Goal: Browse casually

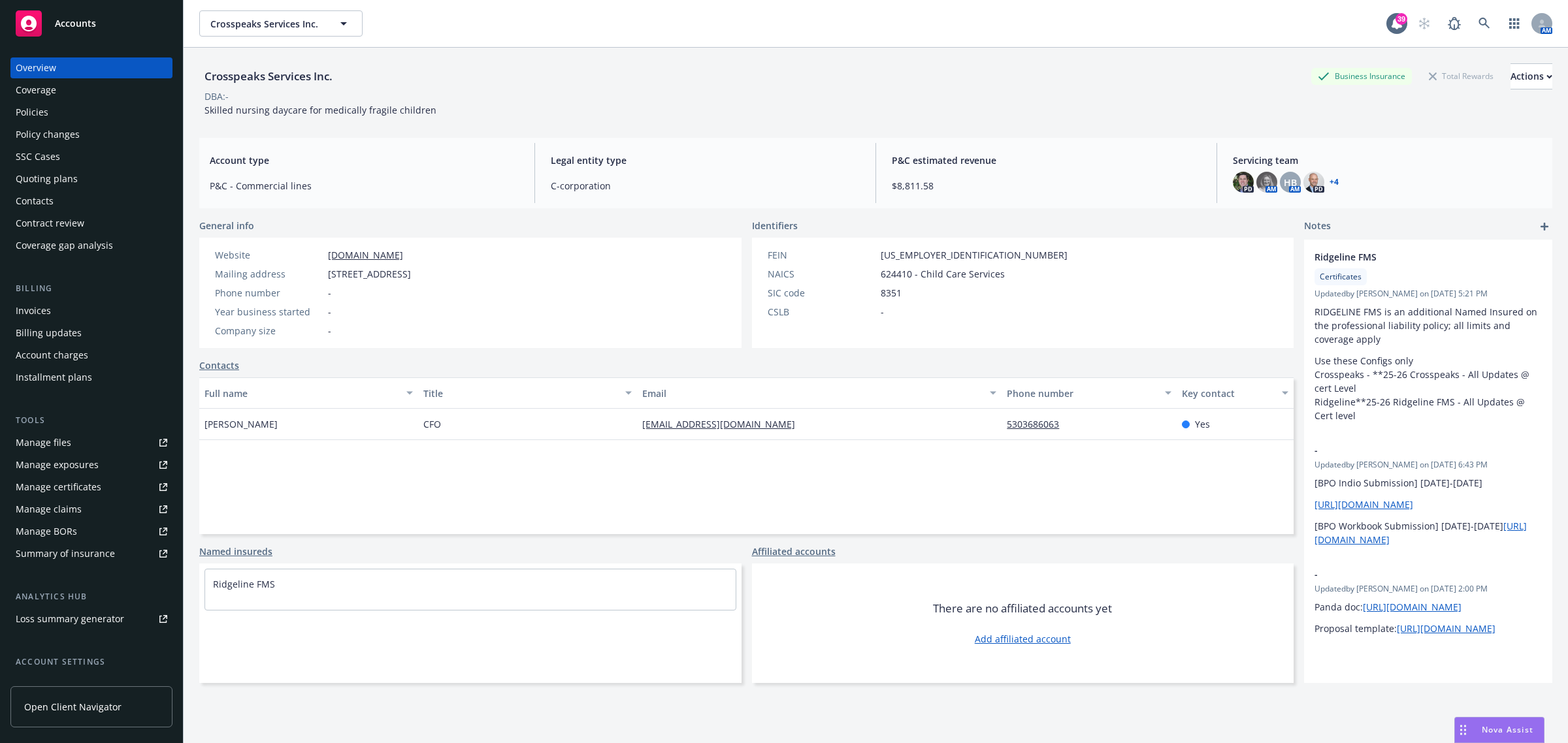
drag, startPoint x: 1040, startPoint y: 118, endPoint x: 958, endPoint y: 120, distance: 82.0
click at [1040, 118] on div "Crosspeaks Services Inc. Business Insurance Total Rewards Actions DBA: - Skille…" at bounding box center [875, 88] width 1353 height 79
drag, startPoint x: 328, startPoint y: 340, endPoint x: 360, endPoint y: 352, distance: 34.2
